Goal: Task Accomplishment & Management: Manage account settings

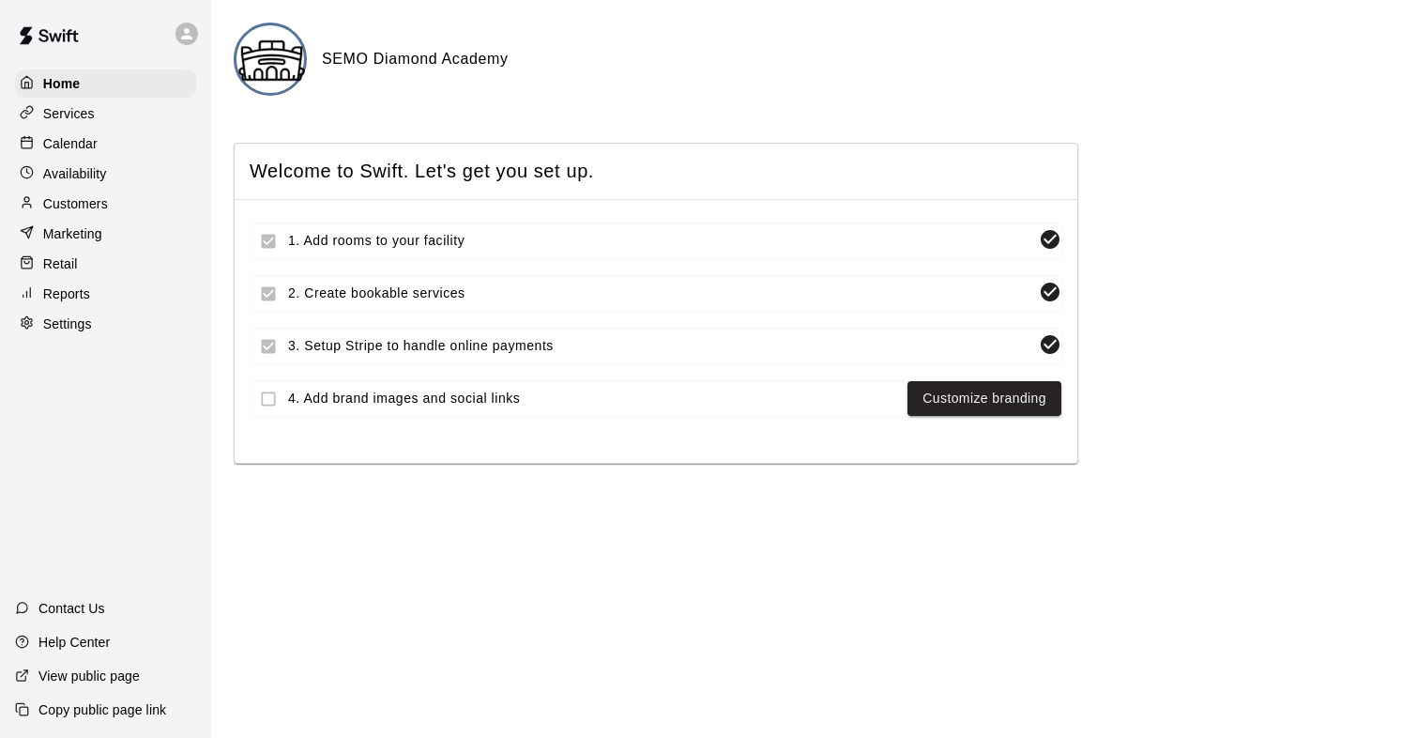
click at [84, 113] on p "Services" at bounding box center [69, 113] width 52 height 19
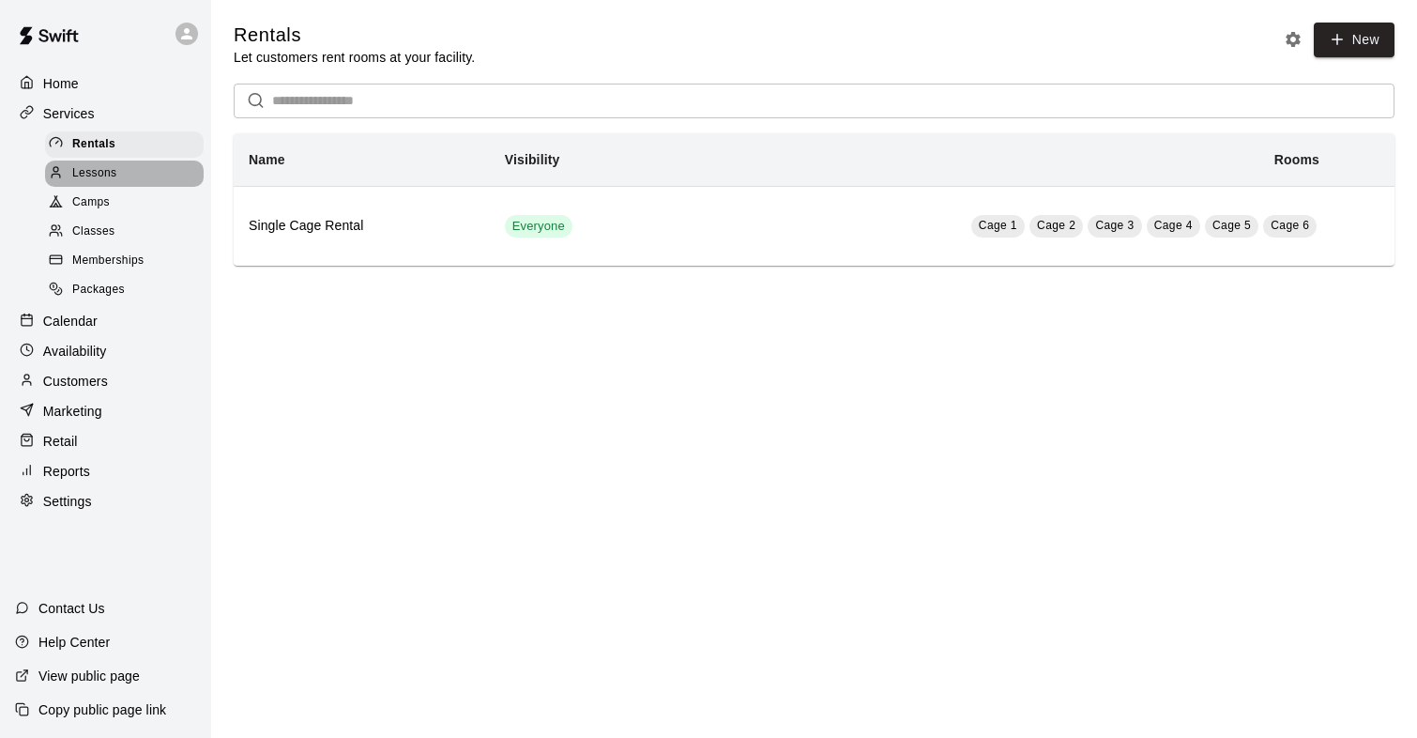
click at [112, 174] on span "Lessons" at bounding box center [94, 173] width 45 height 19
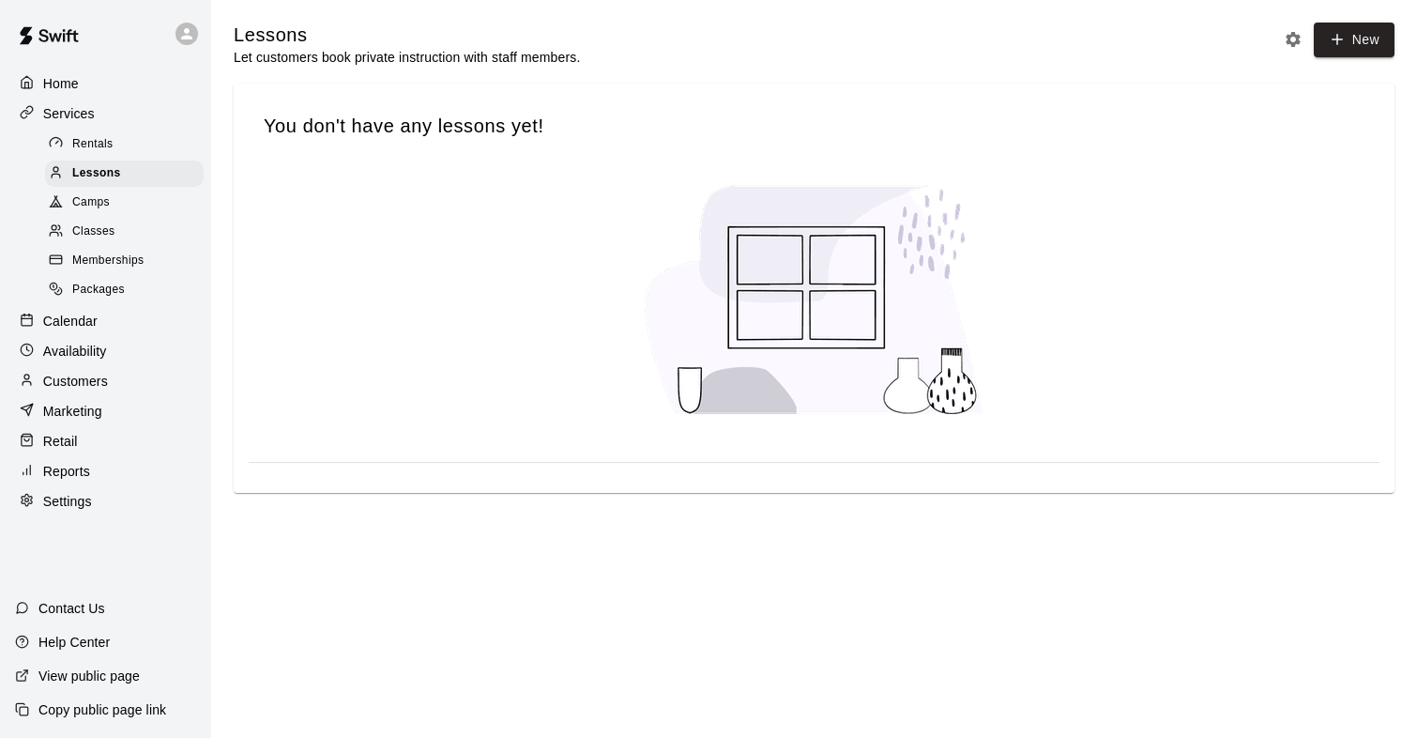
click at [100, 206] on span "Camps" at bounding box center [91, 202] width 38 height 19
click at [101, 233] on span "Classes" at bounding box center [93, 231] width 42 height 19
click at [102, 177] on span "Lessons" at bounding box center [94, 173] width 45 height 19
click at [98, 141] on span "Rentals" at bounding box center [92, 144] width 41 height 19
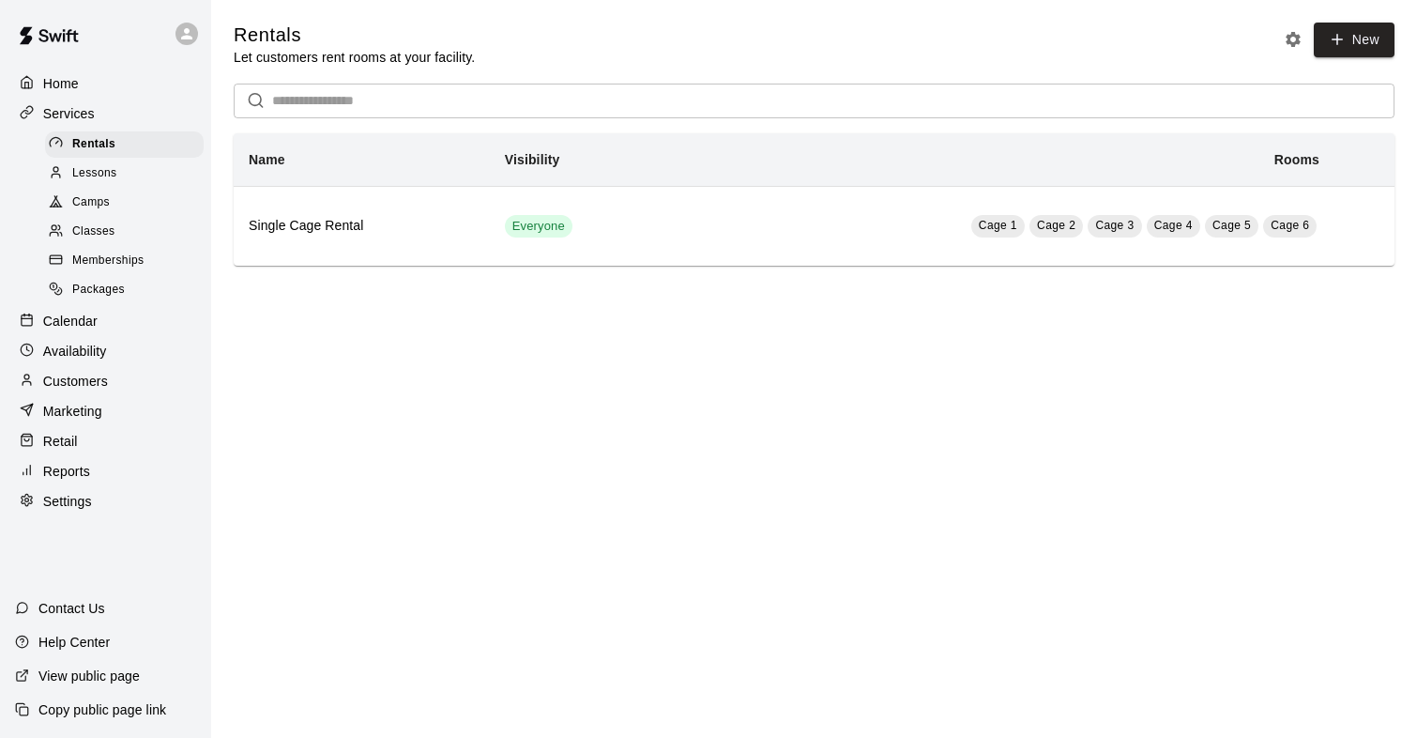
click at [111, 258] on span "Memberships" at bounding box center [107, 261] width 71 height 19
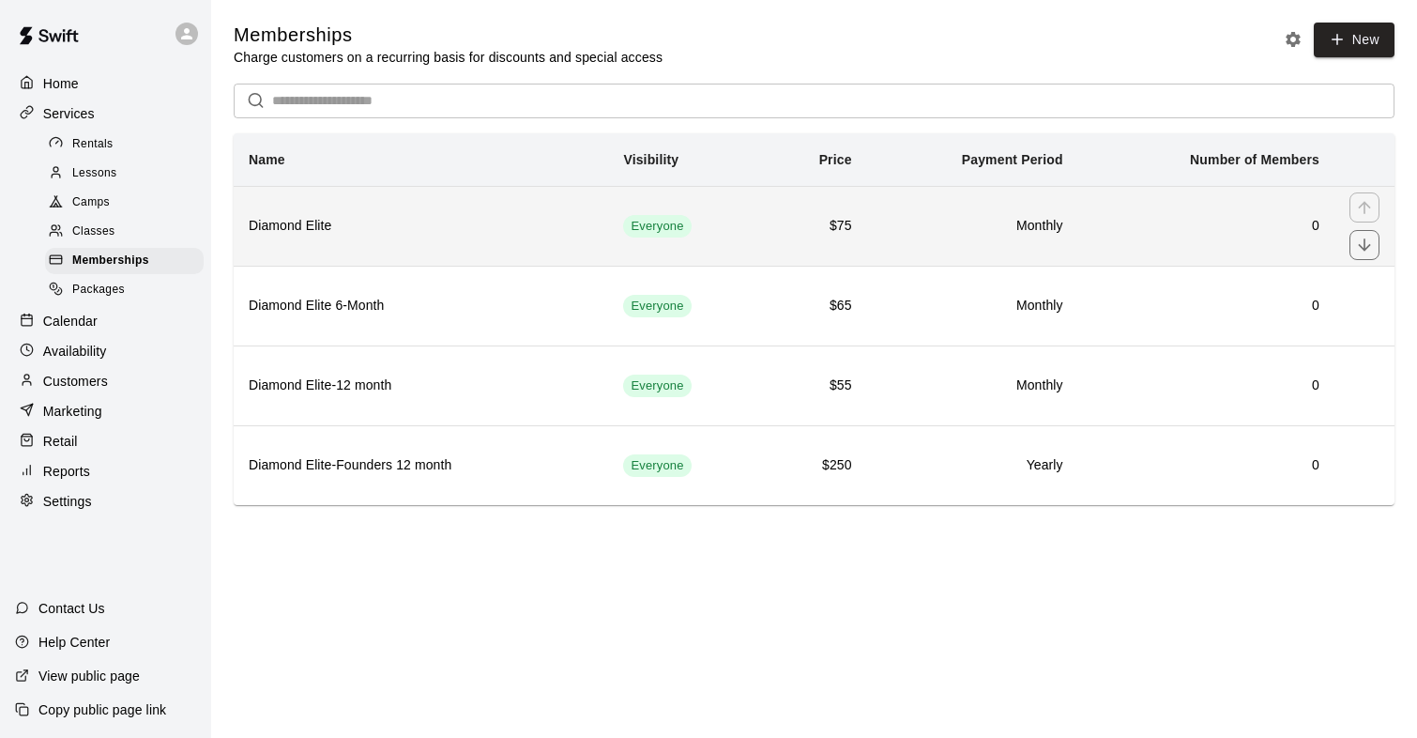
click at [340, 229] on h6 "Diamond Elite" at bounding box center [421, 226] width 344 height 21
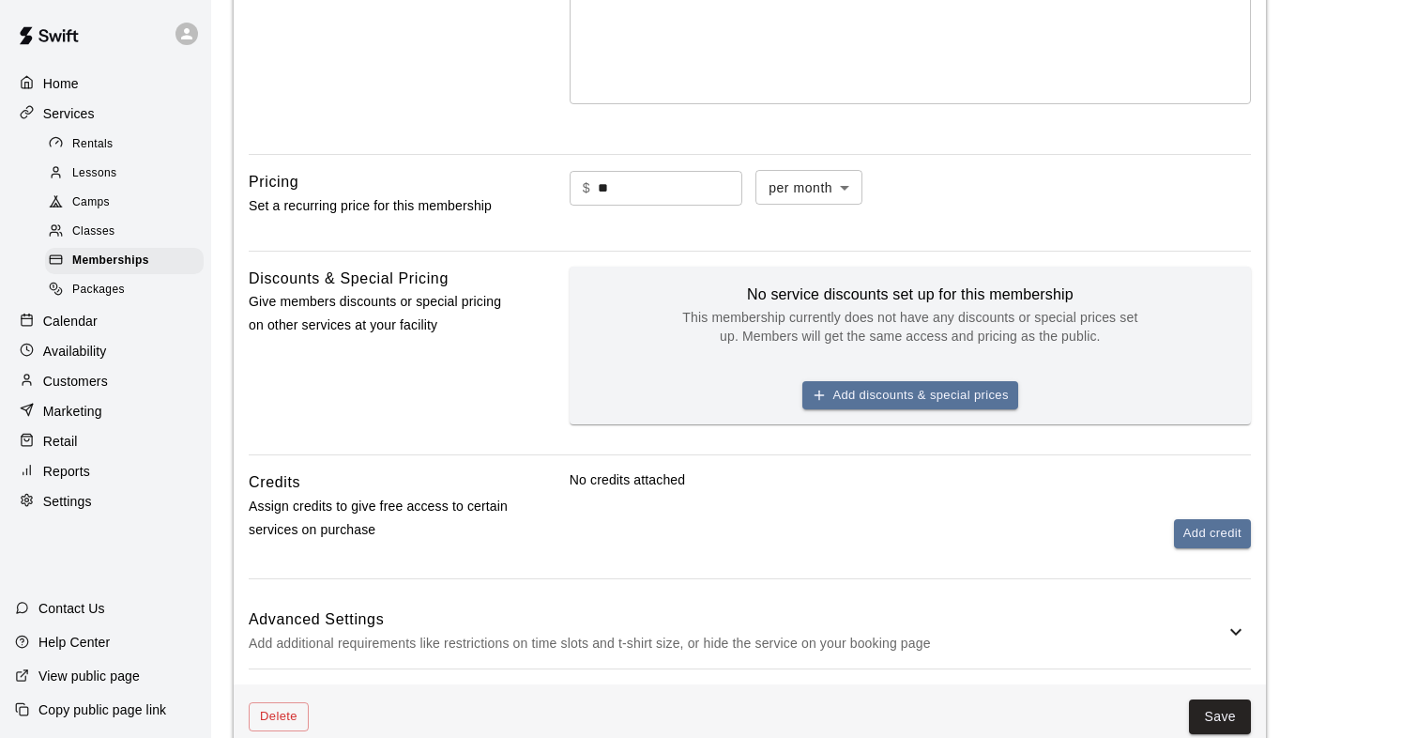
scroll to position [628, 0]
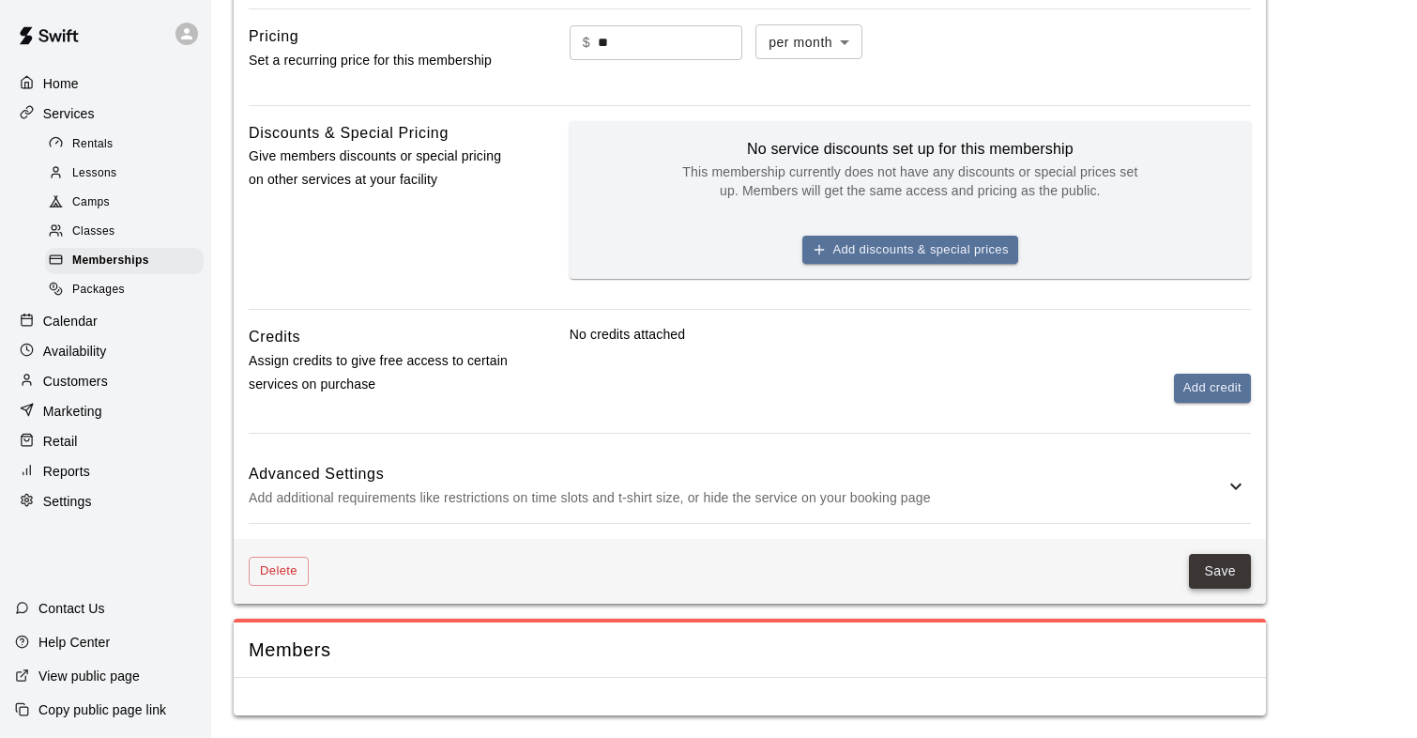
click at [1207, 564] on button "Save" at bounding box center [1220, 571] width 62 height 35
